Goal: Task Accomplishment & Management: Use online tool/utility

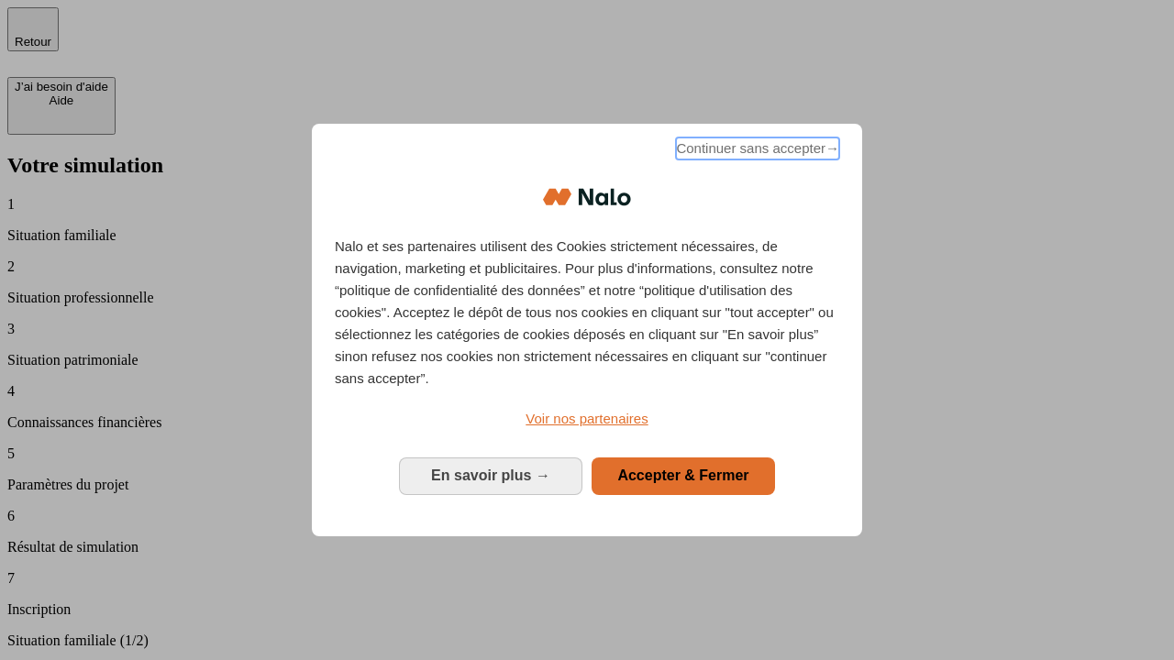
click at [756, 151] on span "Continuer sans accepter →" at bounding box center [757, 149] width 163 height 22
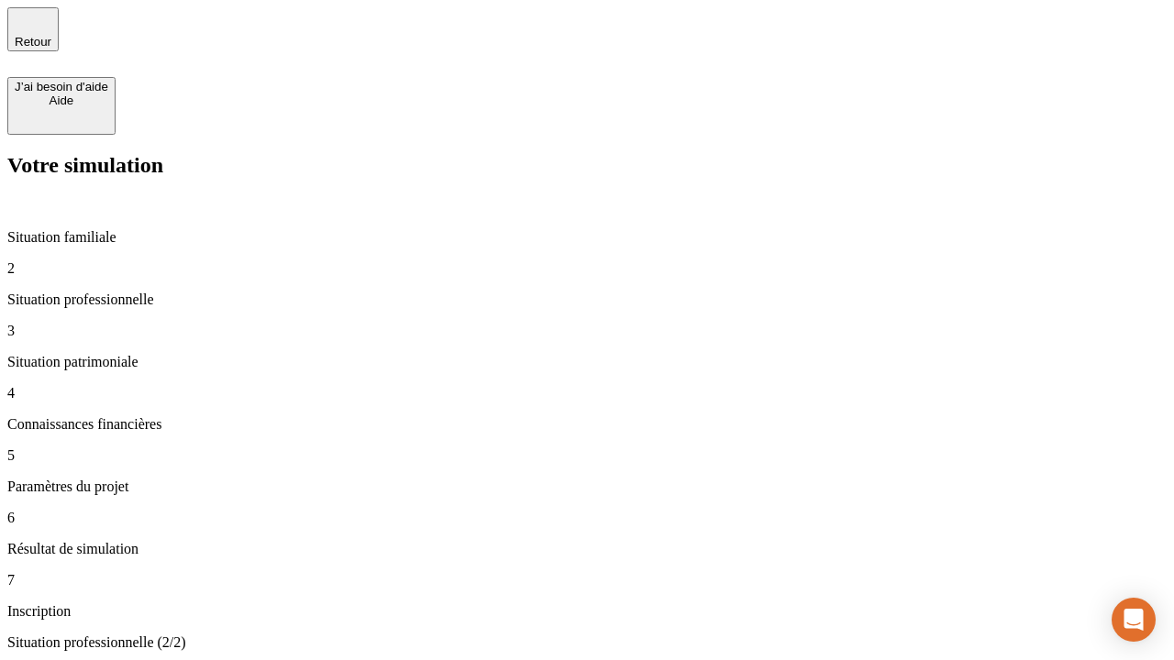
type input "30 000"
